Goal: Task Accomplishment & Management: Manage account settings

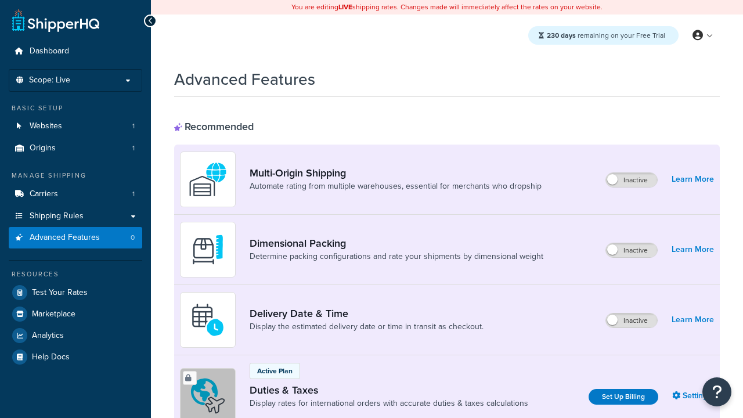
scroll to position [376, 0]
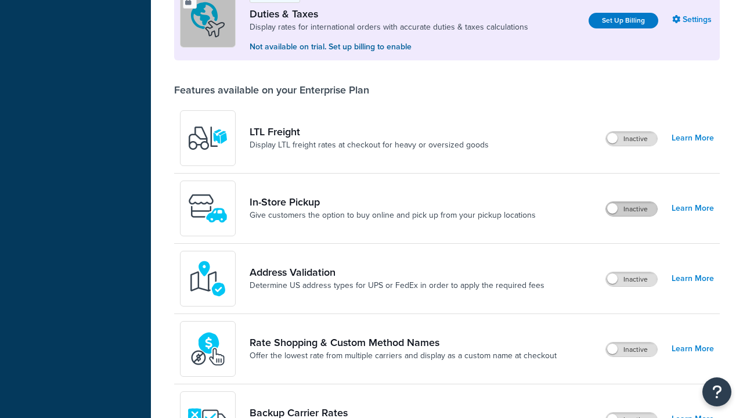
click at [631, 209] on label "Inactive" at bounding box center [631, 209] width 51 height 14
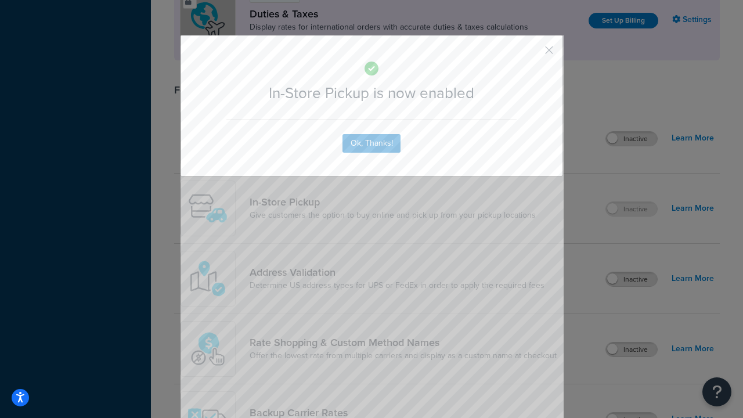
click at [531, 54] on button "button" at bounding box center [531, 54] width 3 height 3
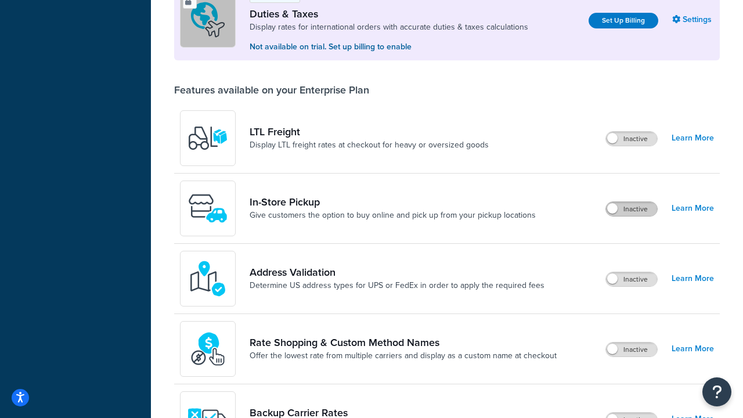
scroll to position [354, 0]
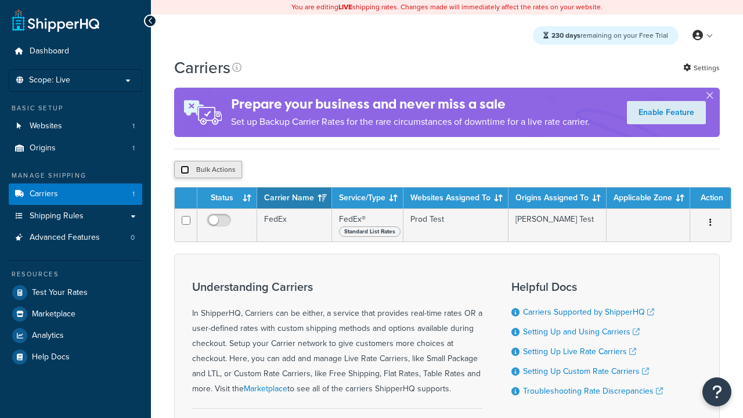
click at [184, 171] on input "checkbox" at bounding box center [184, 169] width 9 height 9
checkbox input "true"
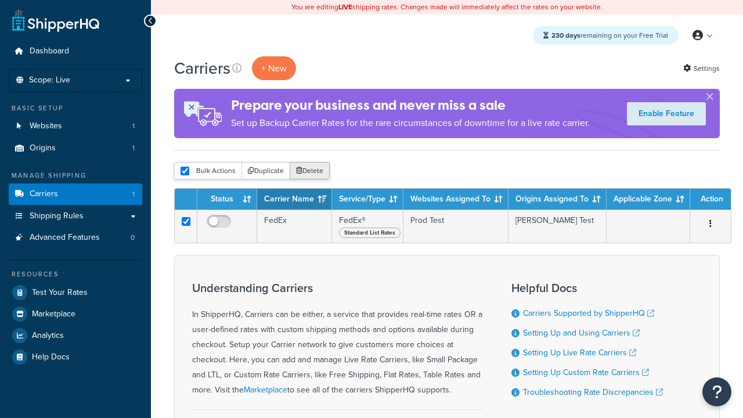
click at [312, 171] on button "Delete" at bounding box center [309, 170] width 40 height 17
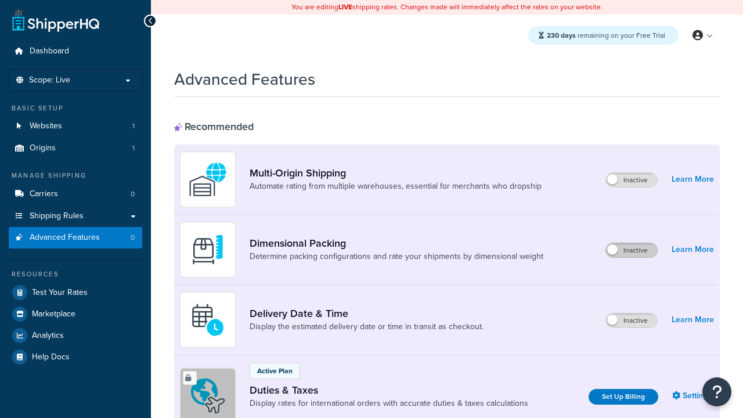
click at [631, 243] on label "Inactive" at bounding box center [631, 250] width 51 height 14
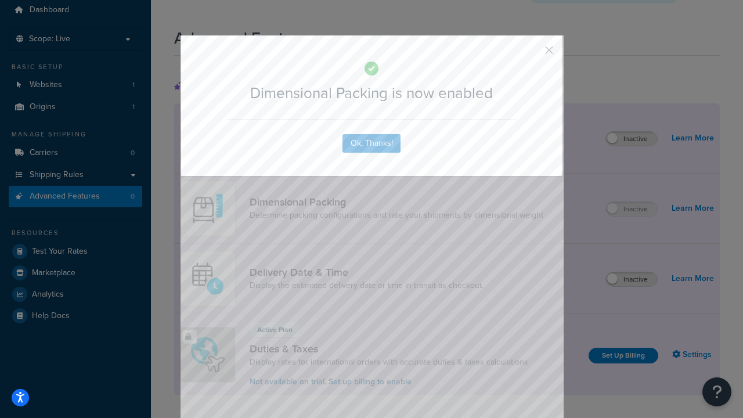
click at [531, 53] on button "button" at bounding box center [531, 54] width 3 height 3
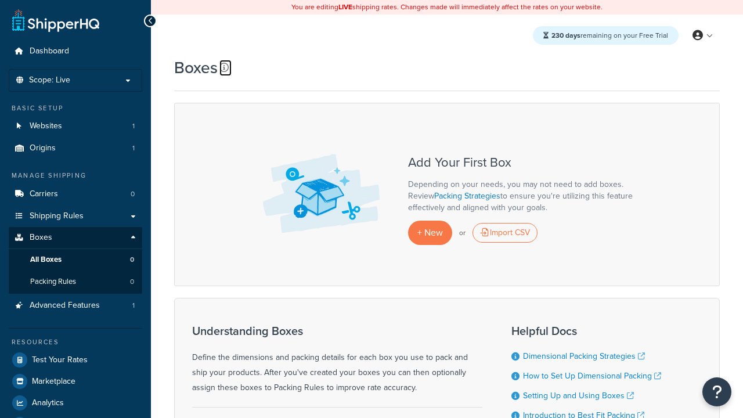
click at [224, 67] on icon at bounding box center [223, 67] width 9 height 9
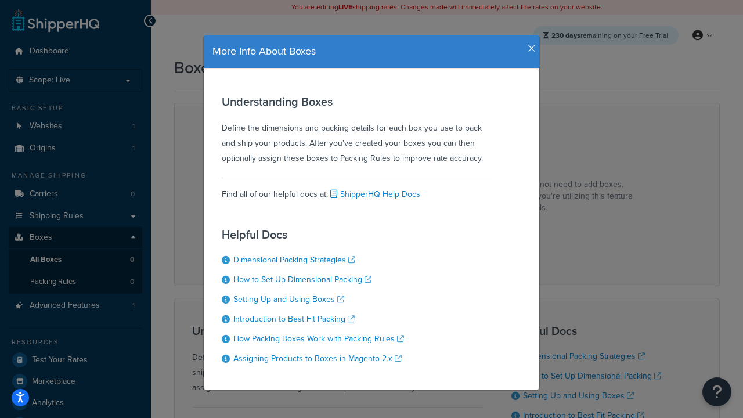
click at [528, 44] on icon "button" at bounding box center [531, 49] width 8 height 10
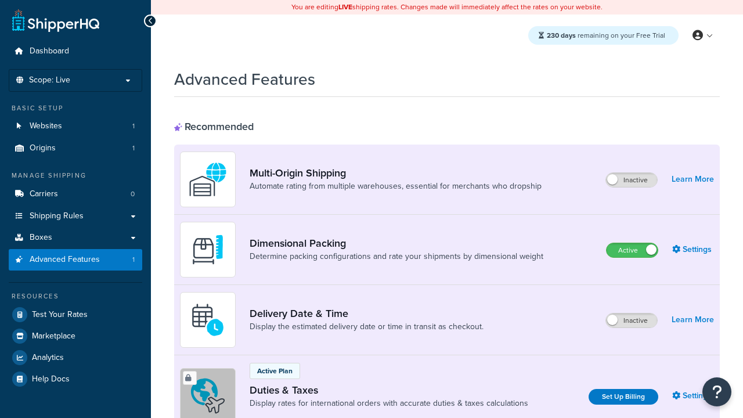
scroll to position [41, 0]
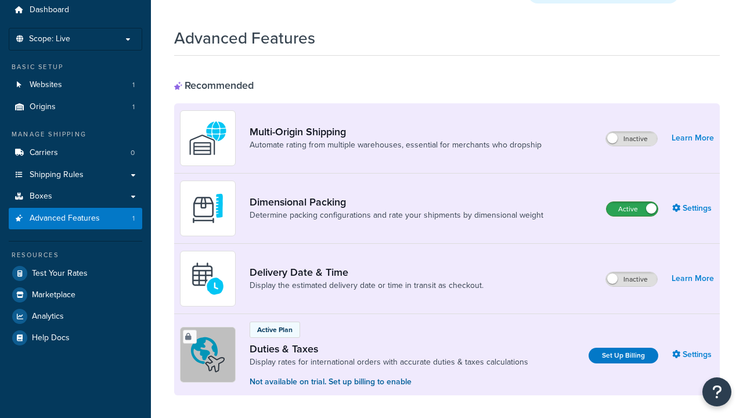
click at [632, 209] on label "Active" at bounding box center [631, 209] width 51 height 14
